Goal: Transaction & Acquisition: Purchase product/service

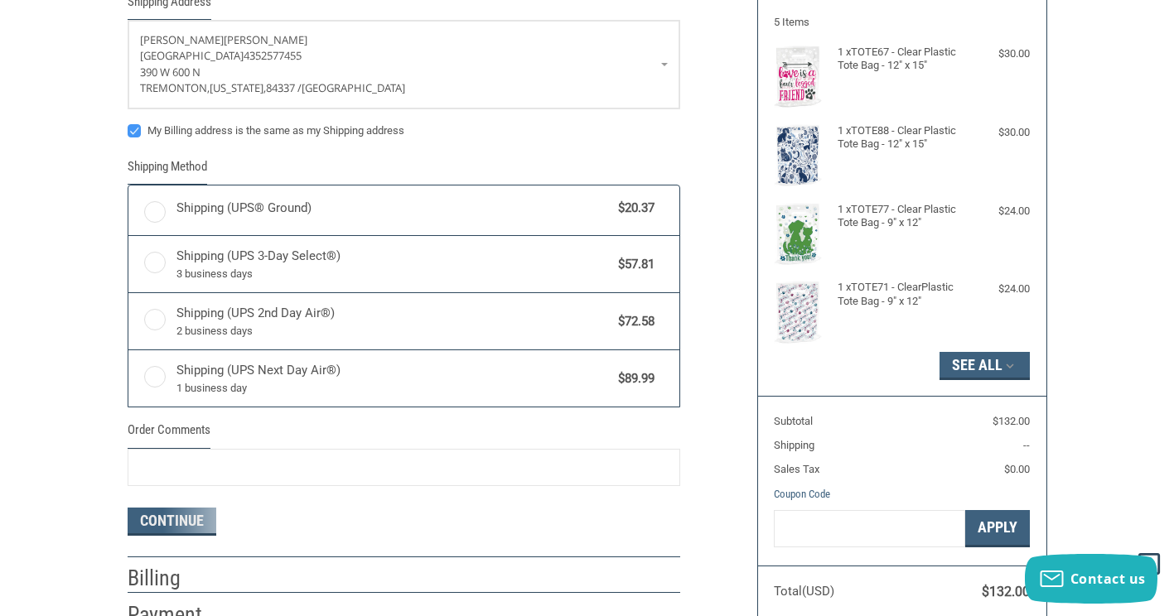
radio input "true"
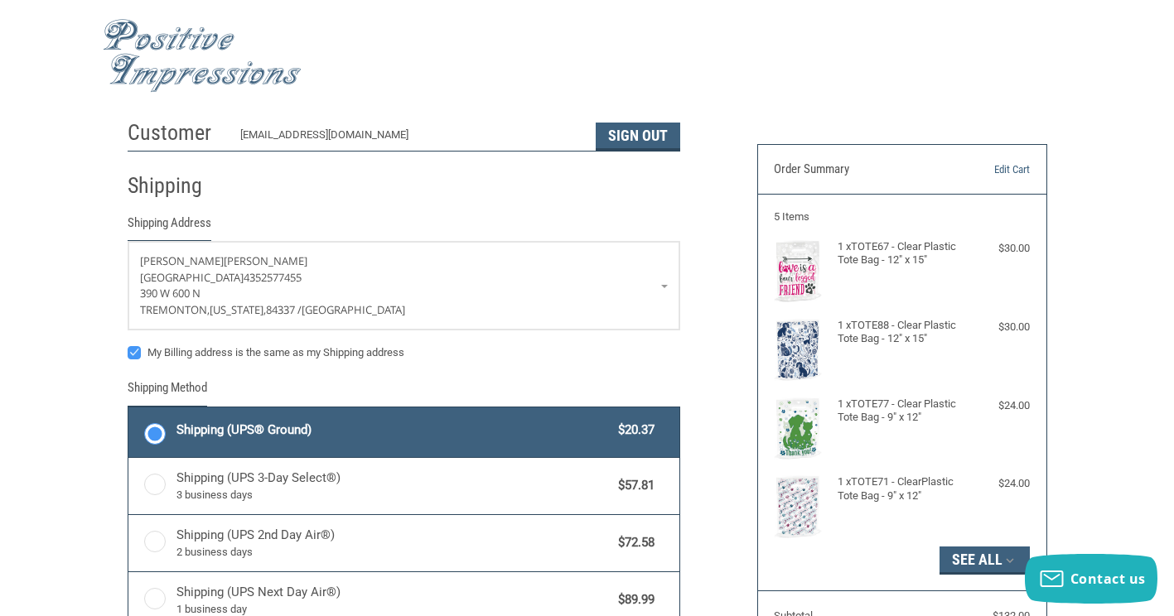
click at [1003, 88] on div at bounding box center [587, 55] width 969 height 95
click at [1019, 169] on link "Edit Cart" at bounding box center [989, 170] width 82 height 17
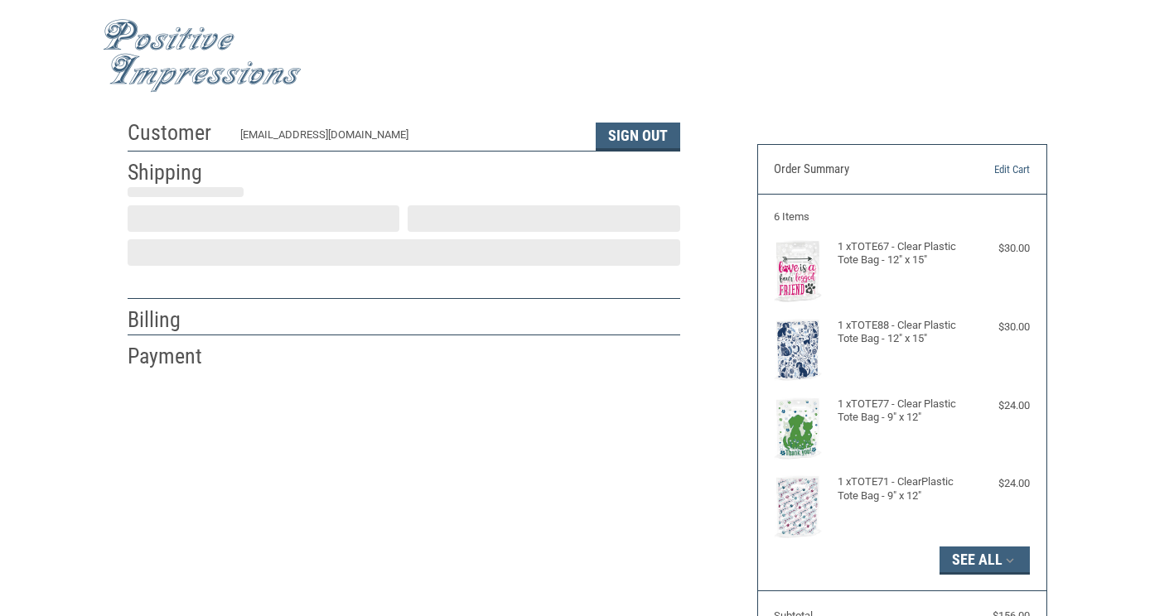
scroll to position [29, 0]
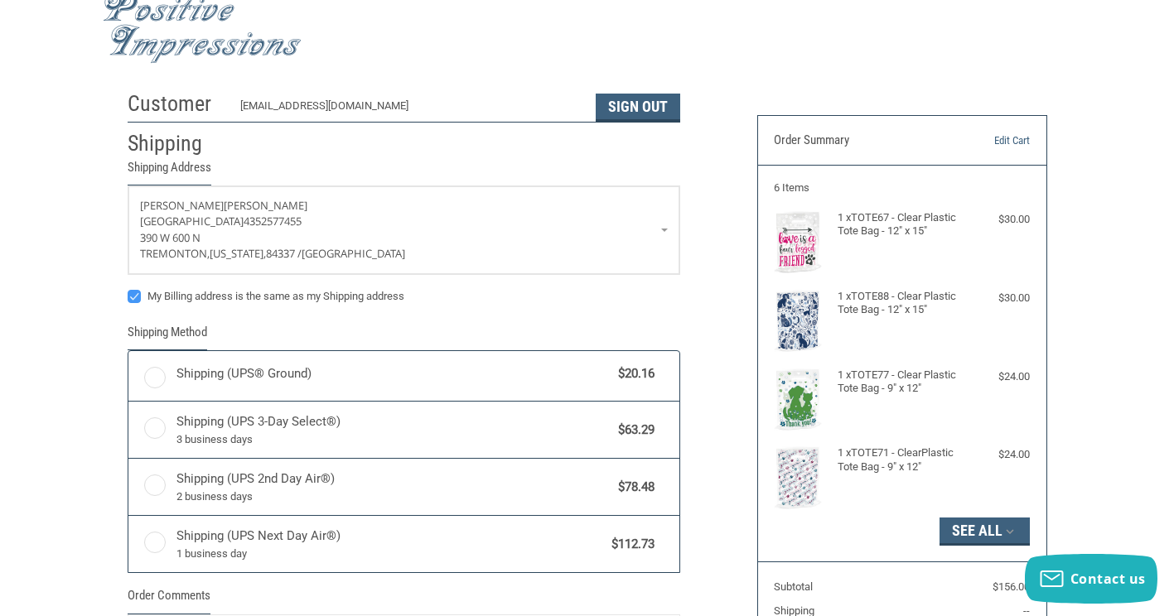
radio input "true"
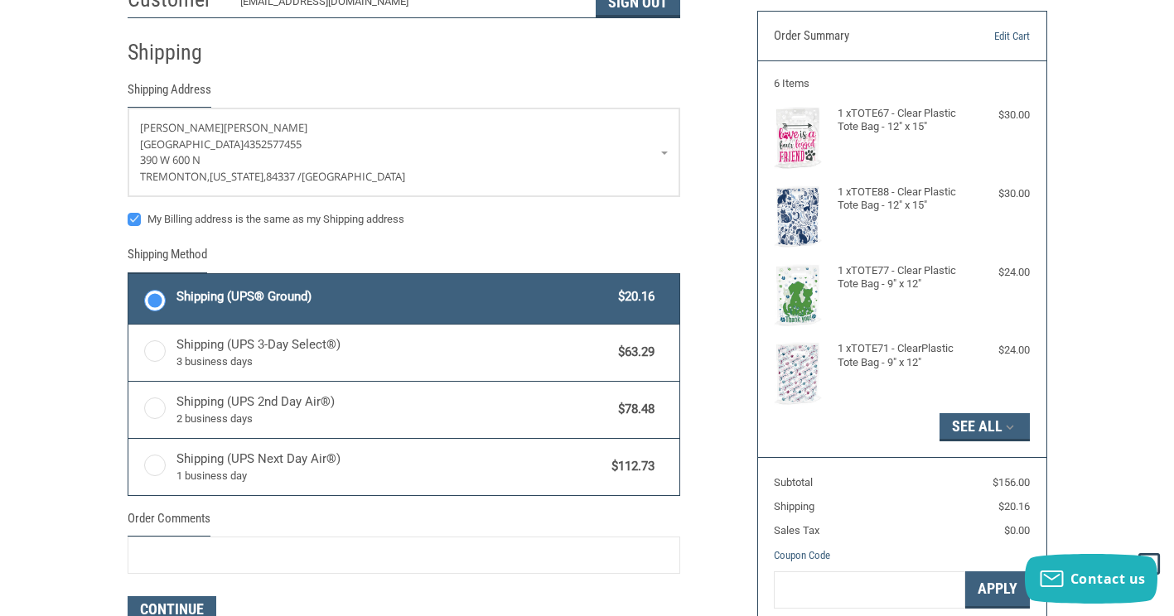
scroll to position [0, 0]
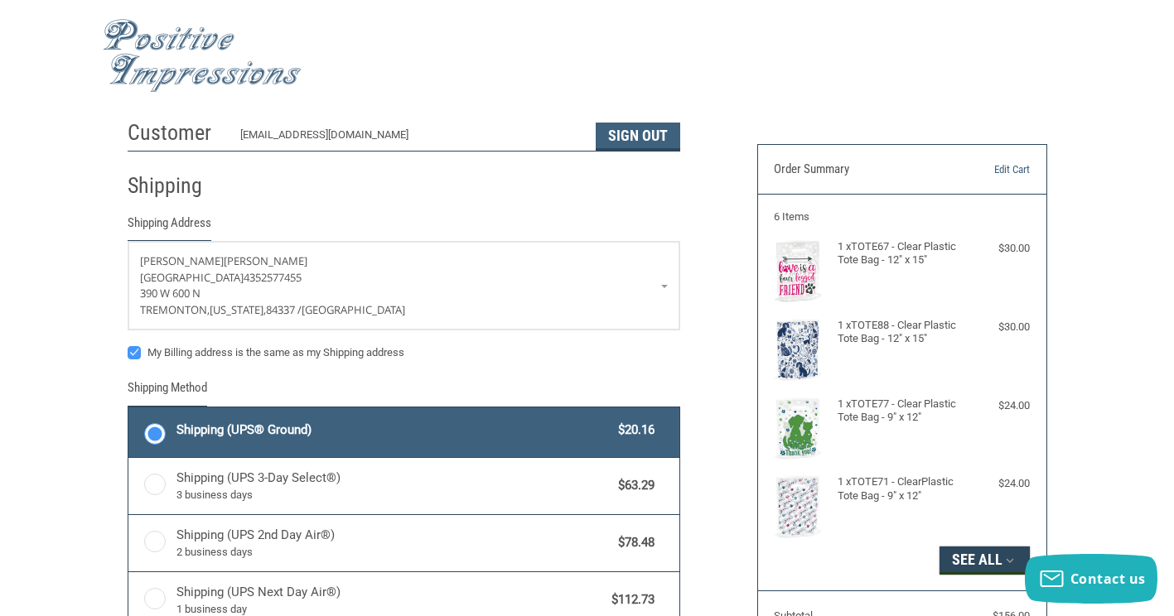
click at [993, 561] on button "See All" at bounding box center [985, 561] width 90 height 28
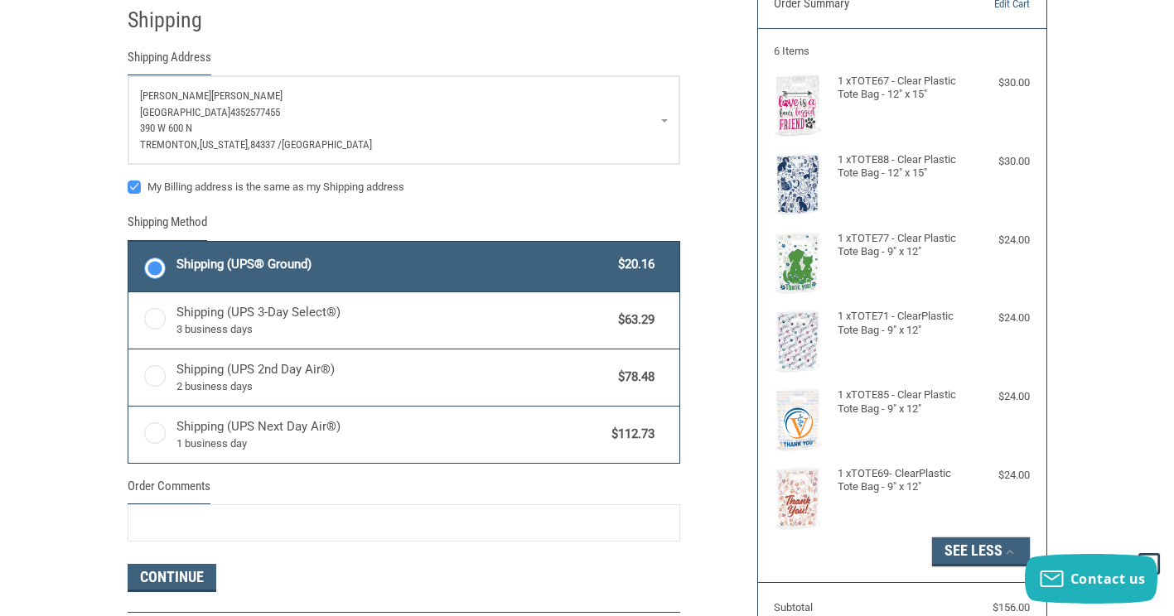
scroll to position [83, 0]
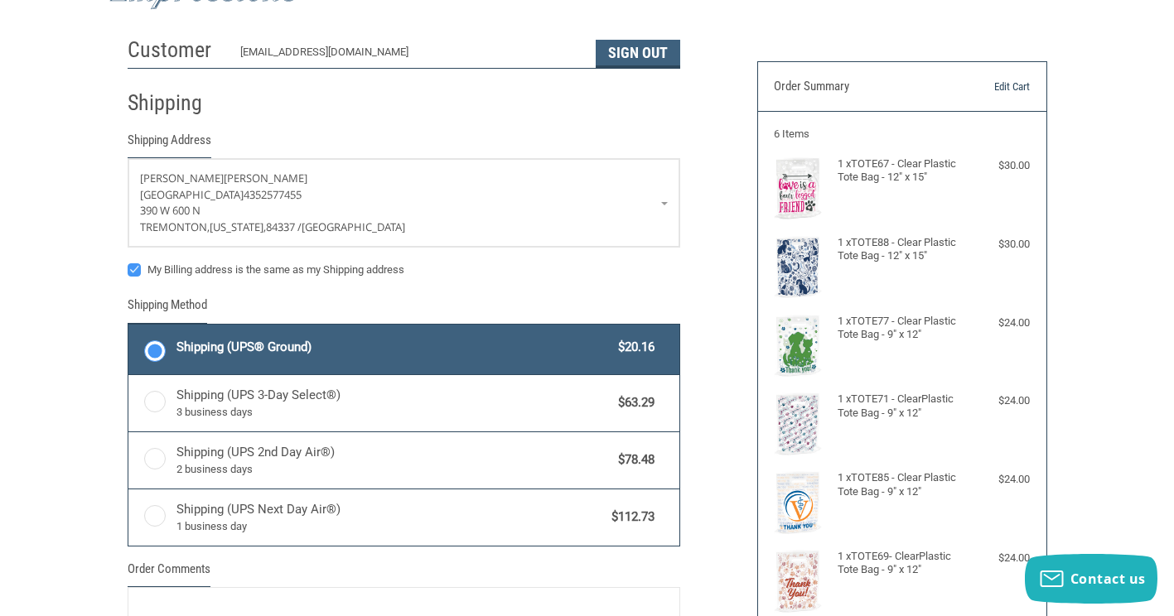
click at [1012, 89] on link "Edit Cart" at bounding box center [989, 87] width 82 height 17
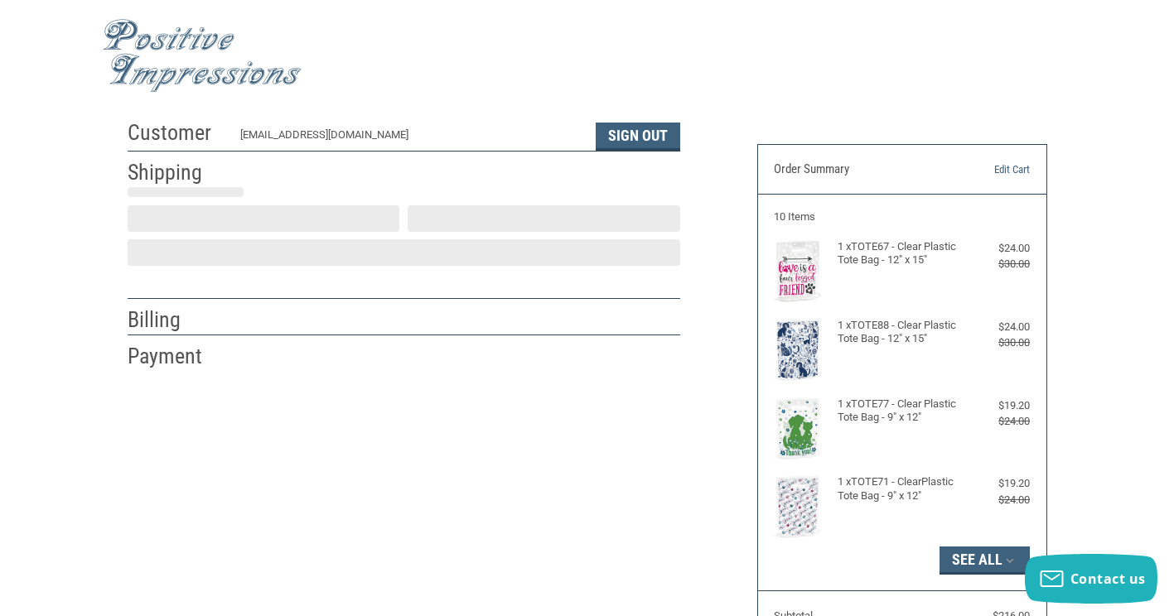
scroll to position [29, 0]
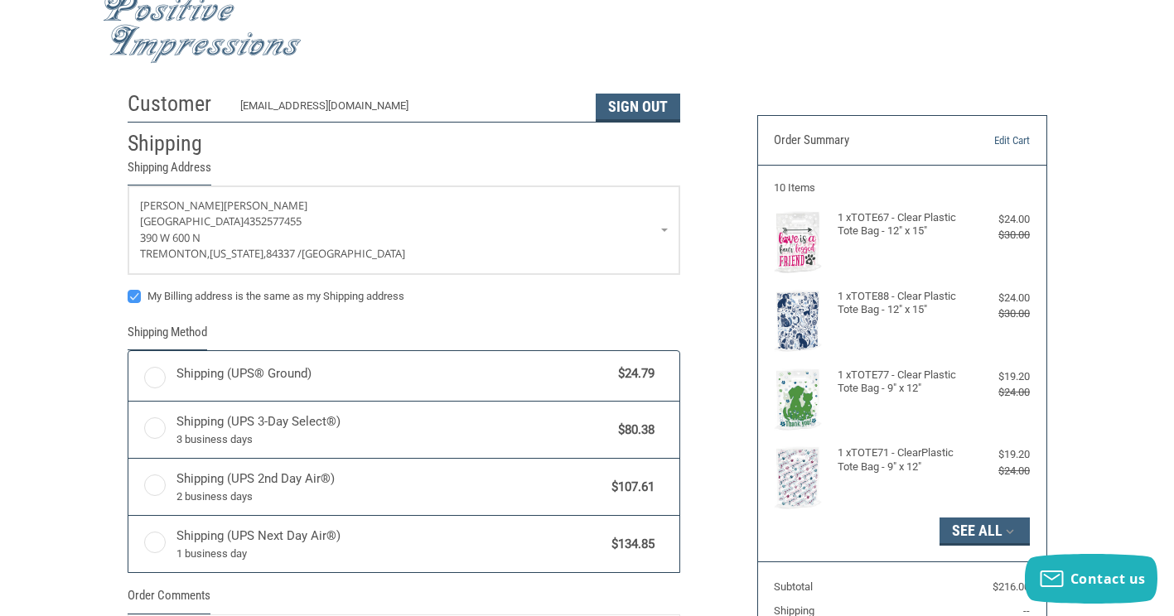
radio input "true"
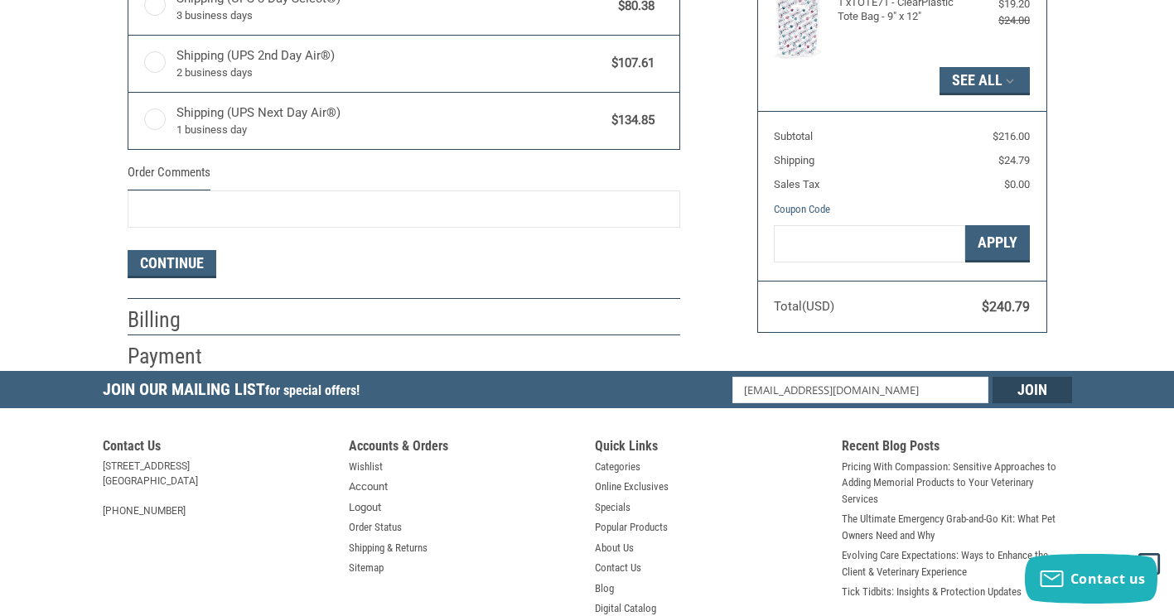
scroll to position [443, 0]
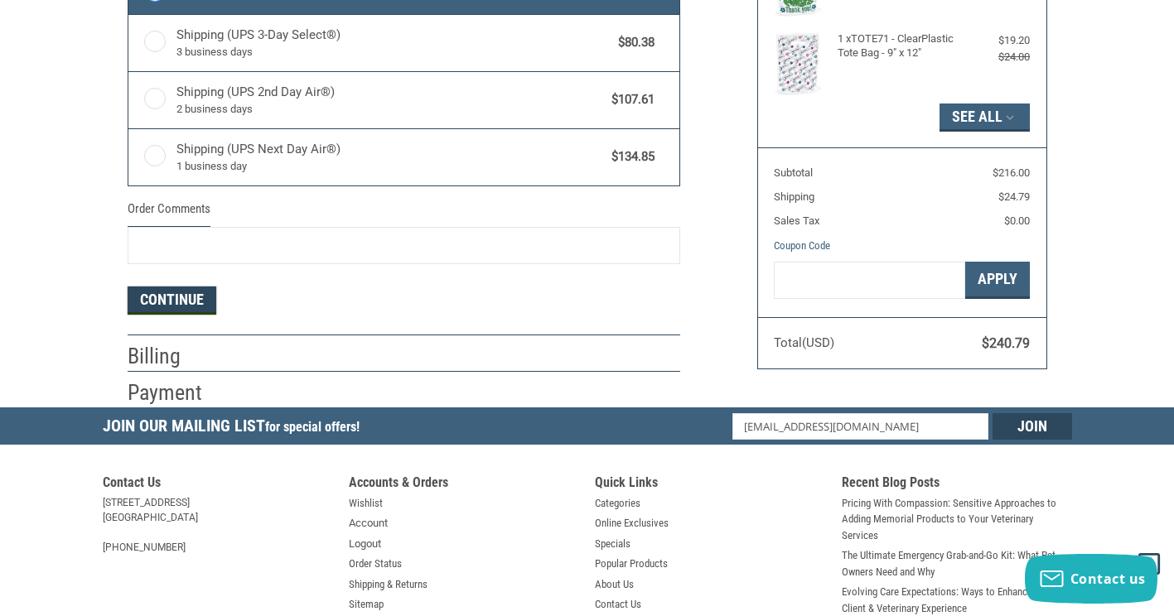
click at [192, 303] on button "Continue" at bounding box center [172, 301] width 89 height 28
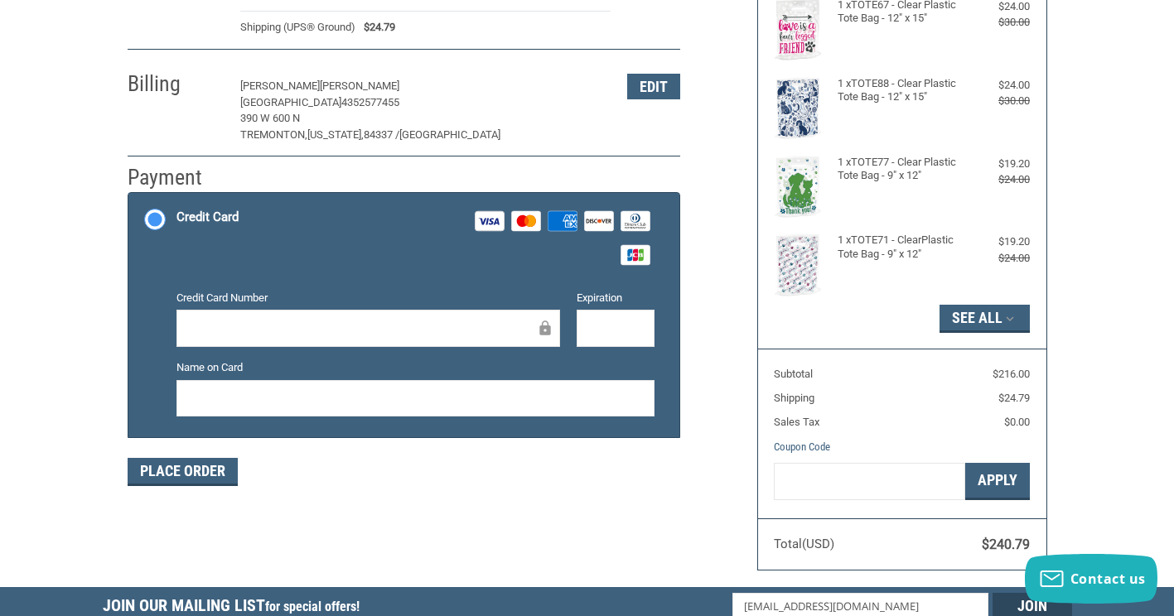
scroll to position [249, 0]
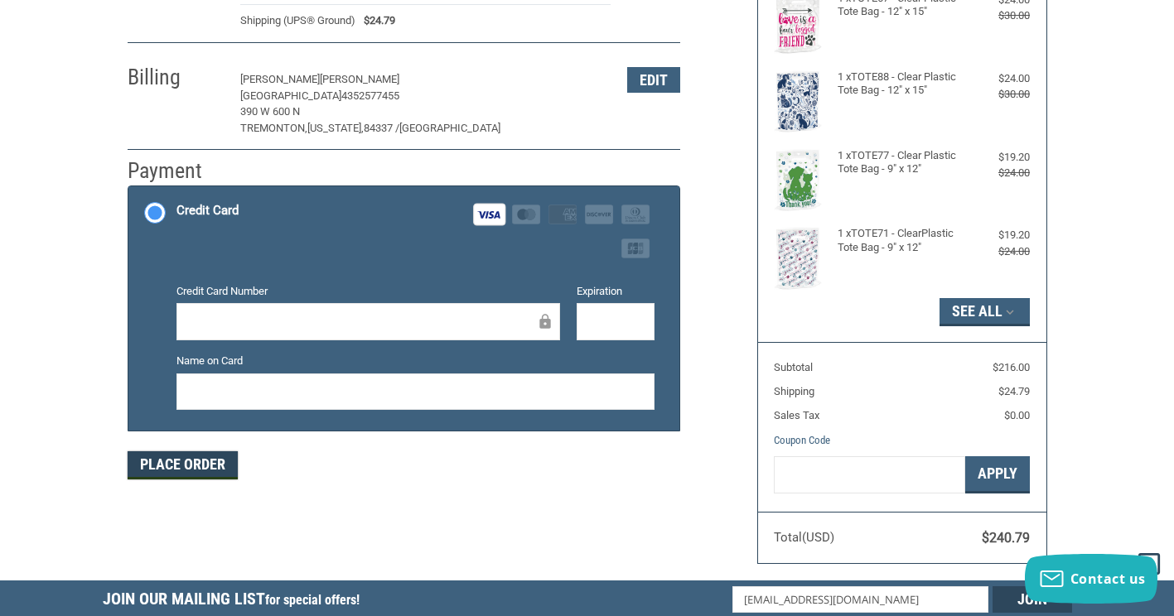
click at [197, 465] on button "Place Order" at bounding box center [183, 466] width 110 height 28
